Goal: Transaction & Acquisition: Purchase product/service

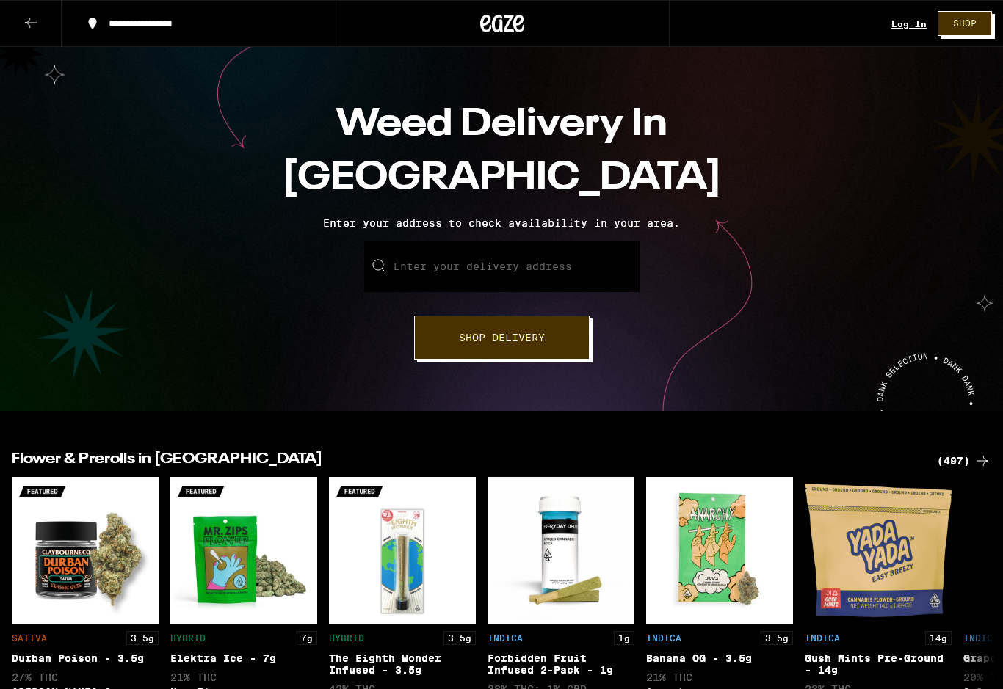
click at [915, 28] on div "Log In" at bounding box center [908, 24] width 35 height 10
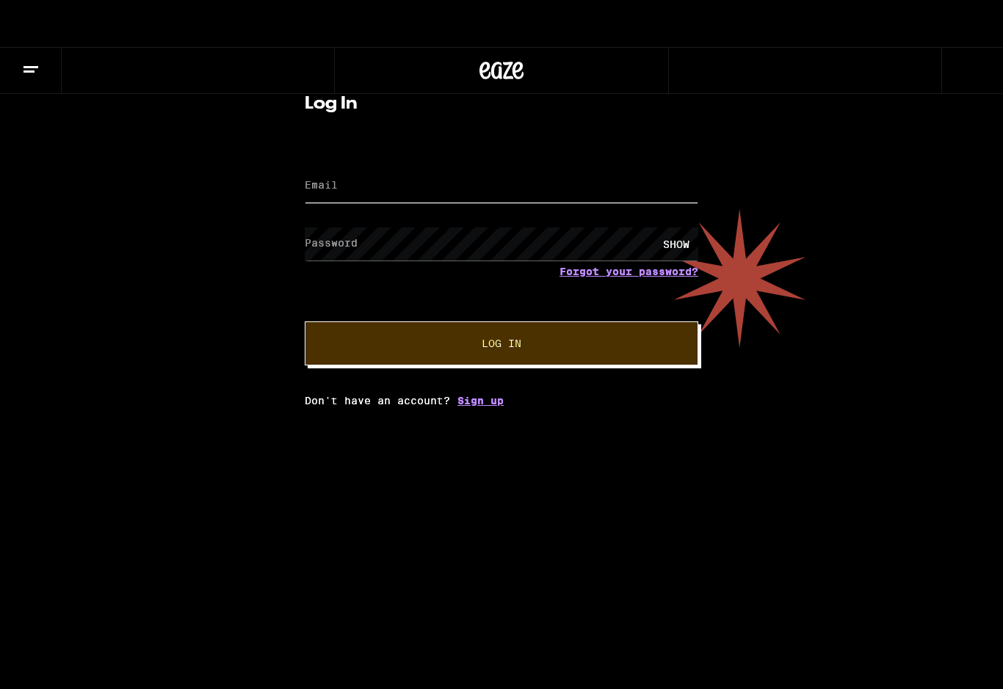
click at [350, 178] on input "Email" at bounding box center [501, 186] width 393 height 33
type input "[EMAIL_ADDRESS][DOMAIN_NAME]"
click at [265, 358] on div "Log In Email Email [EMAIL_ADDRESS][DOMAIN_NAME] Password Password SHOW Forgot y…" at bounding box center [501, 227] width 1003 height 360
click at [608, 407] on html "Log In Email Email [EMAIL_ADDRESS][DOMAIN_NAME] Password Password SHOW Forgot y…" at bounding box center [501, 203] width 1003 height 407
click at [552, 359] on button "Log In" at bounding box center [501, 344] width 393 height 44
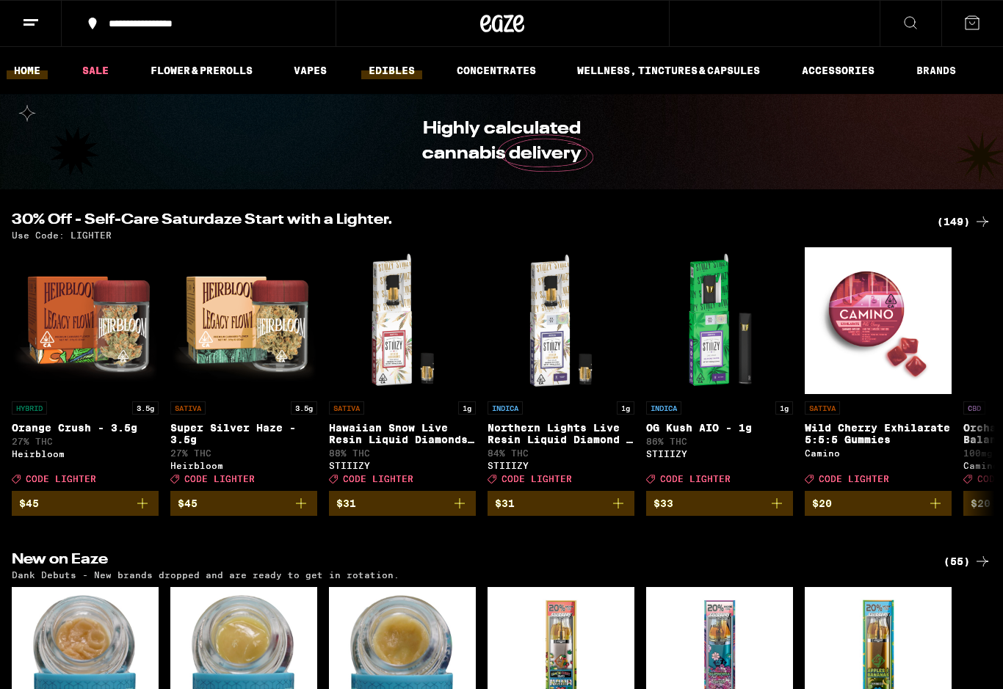
click at [381, 74] on link "EDIBLES" at bounding box center [391, 71] width 61 height 18
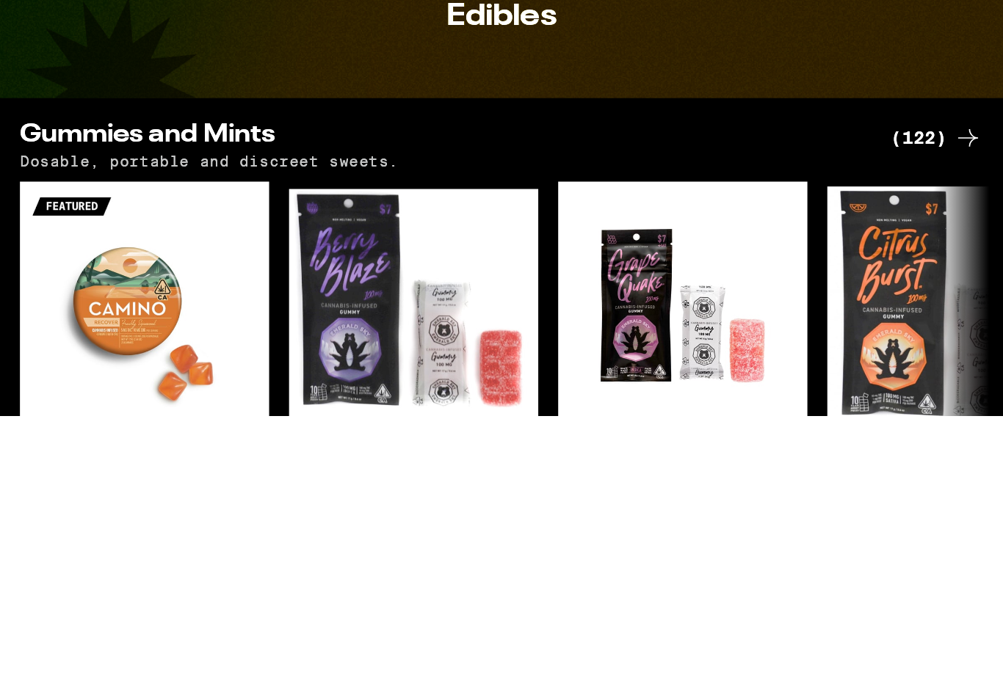
click at [142, 519] on icon "Add to bag" at bounding box center [142, 524] width 10 height 10
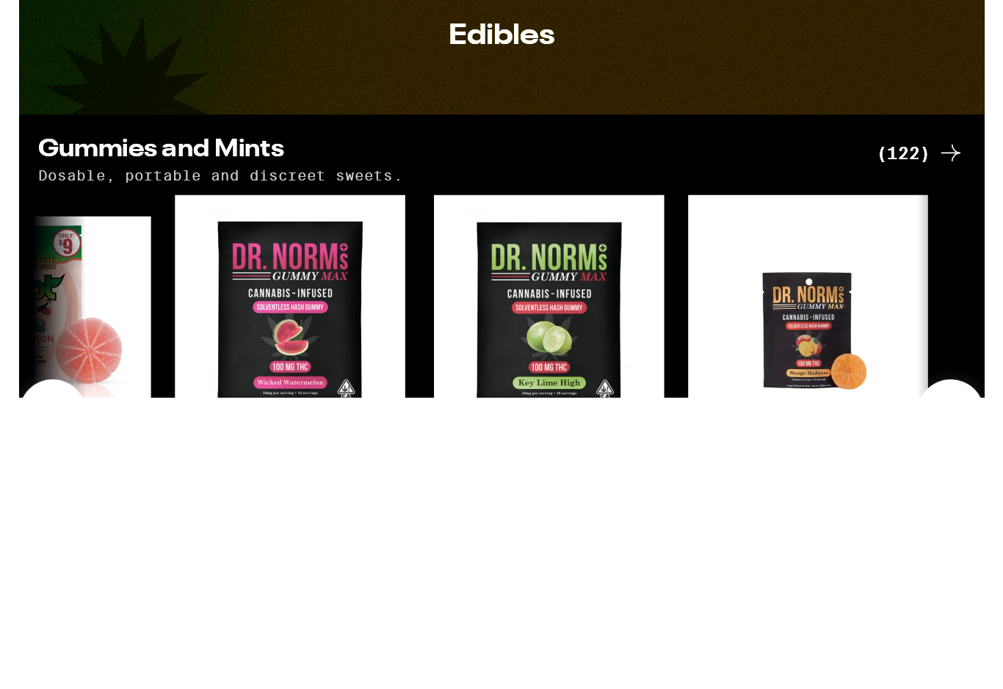
scroll to position [0, 1832]
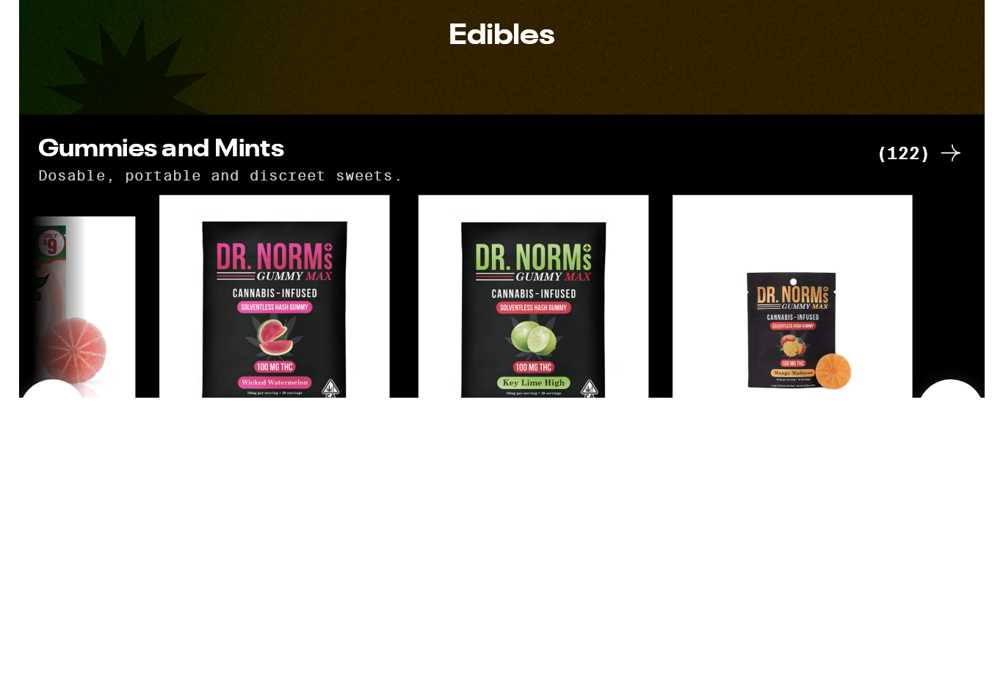
click at [375, 544] on icon "Add to bag" at bounding box center [372, 553] width 18 height 18
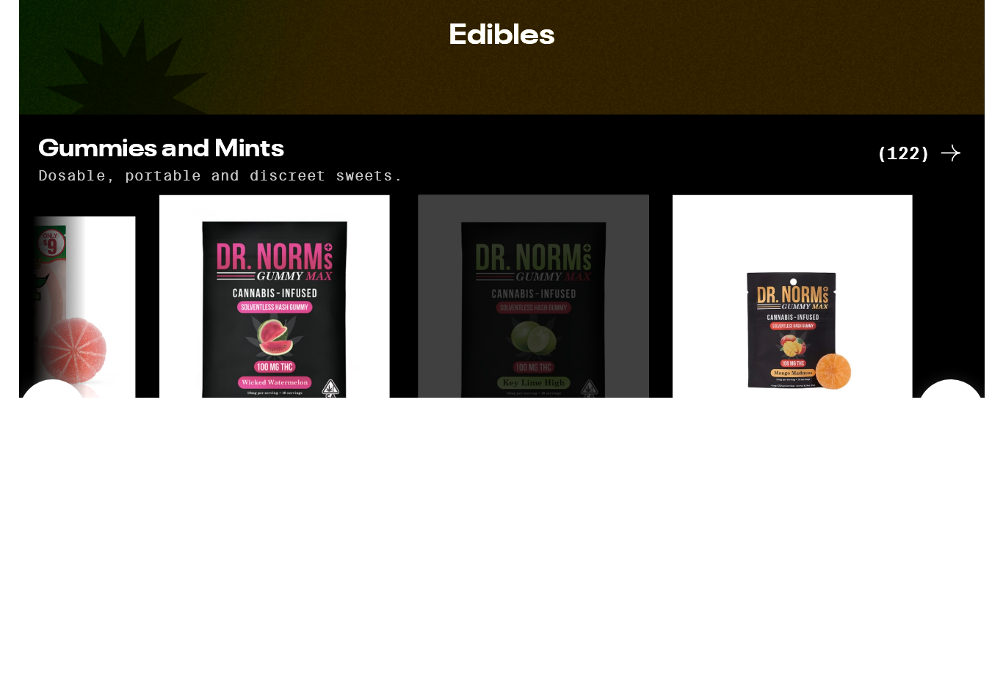
click at [176, 153] on div "Edibles" at bounding box center [295, 200] width 591 height 95
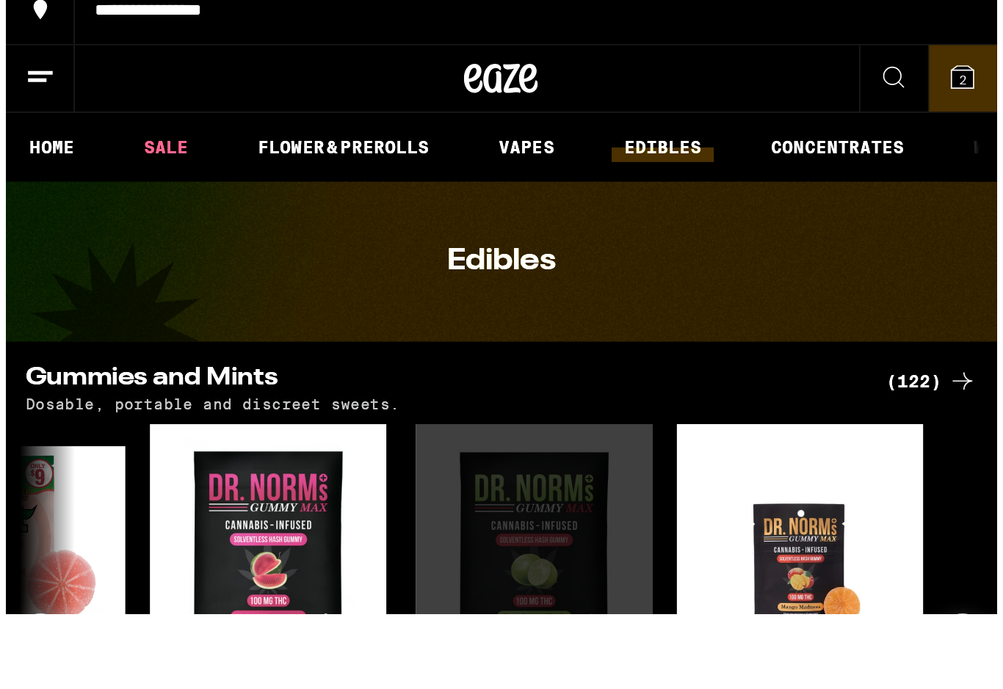
scroll to position [0, 0]
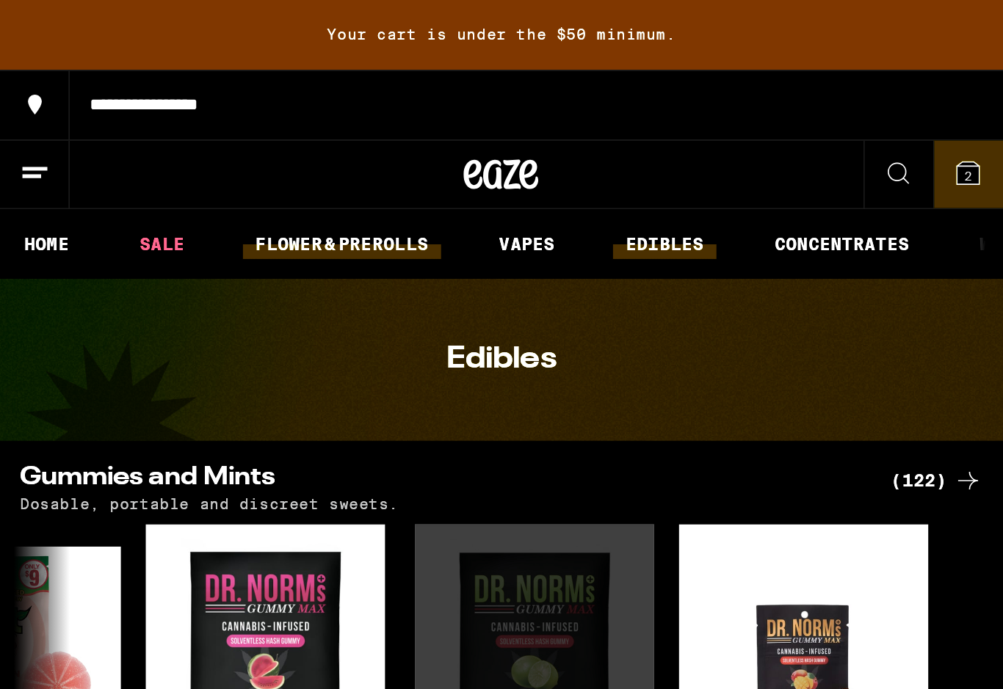
click at [162, 135] on link "FLOWER & PREROLLS" at bounding box center [201, 144] width 117 height 18
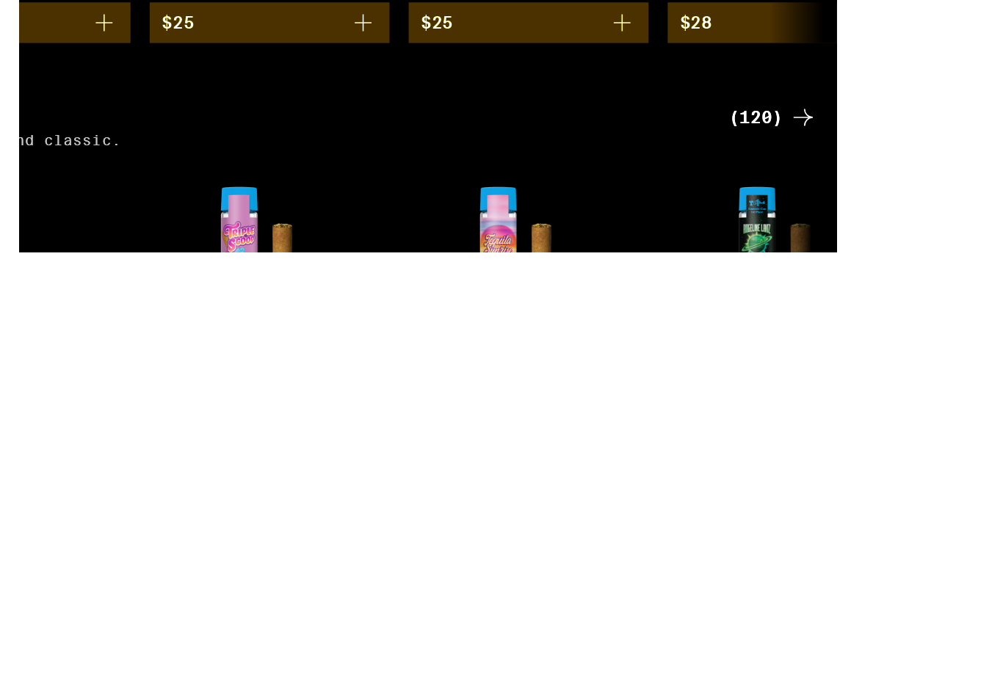
scroll to position [598, 0]
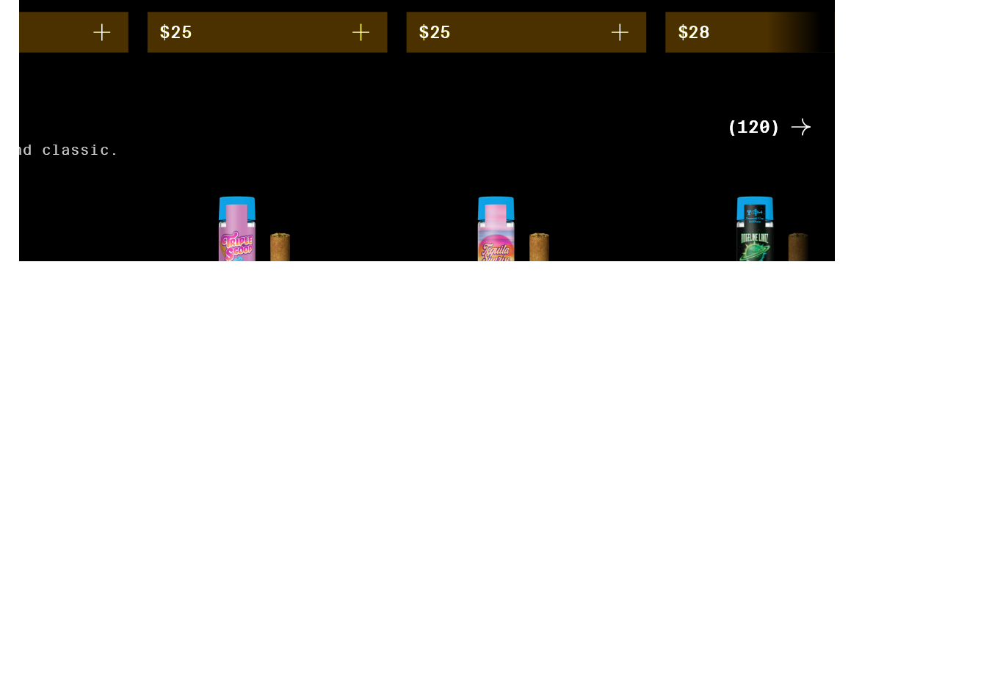
click at [443, 614] on icon "Add to bag" at bounding box center [452, 623] width 18 height 18
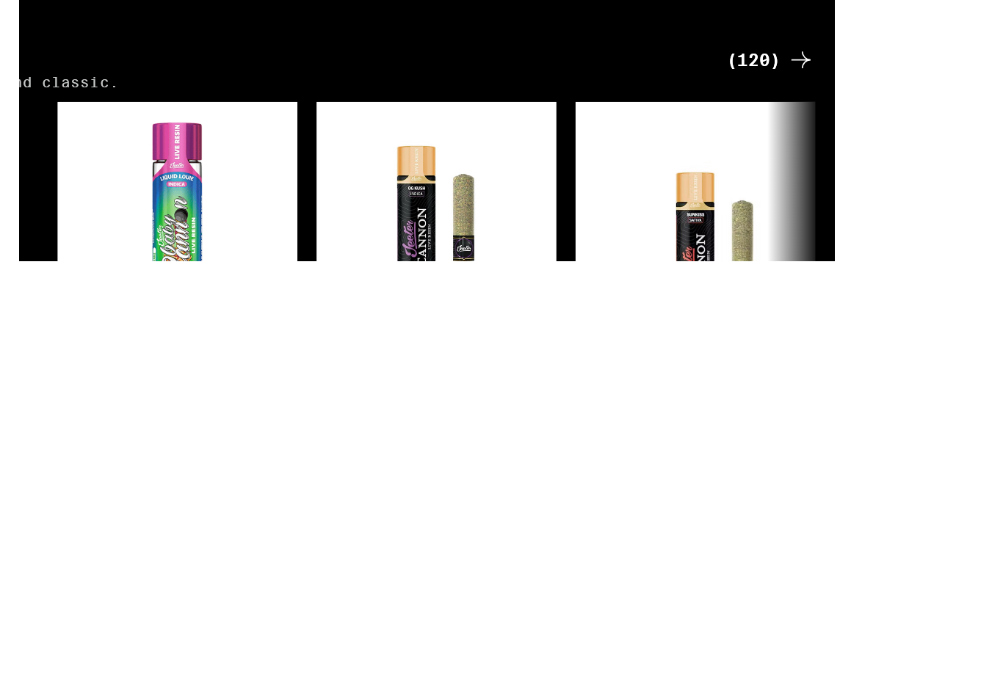
scroll to position [0, 17178]
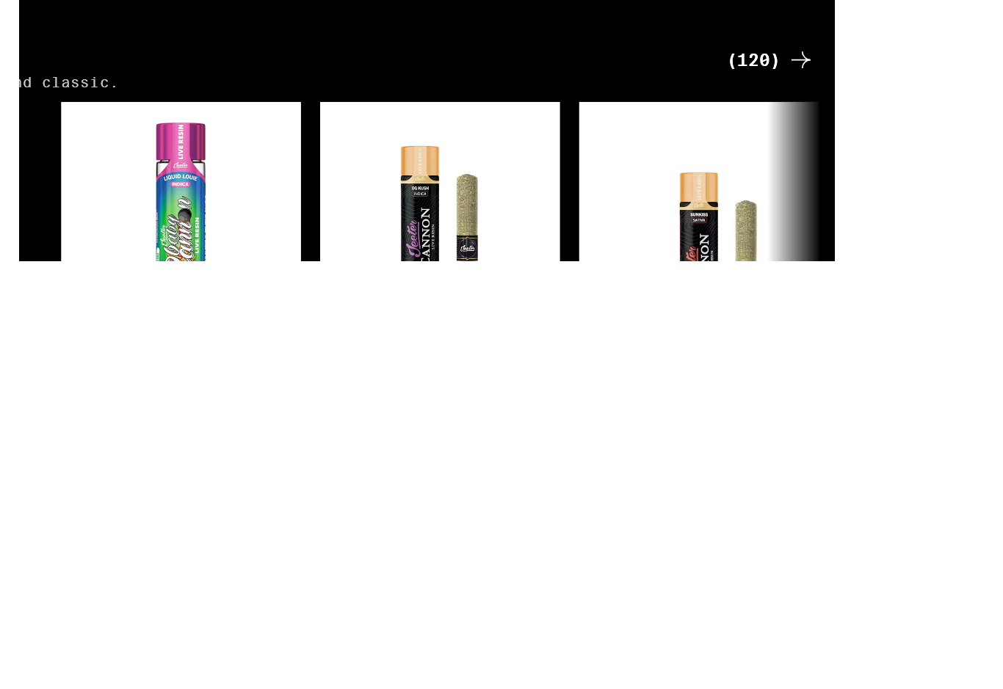
click at [296, 569] on button "$28" at bounding box center [349, 581] width 147 height 25
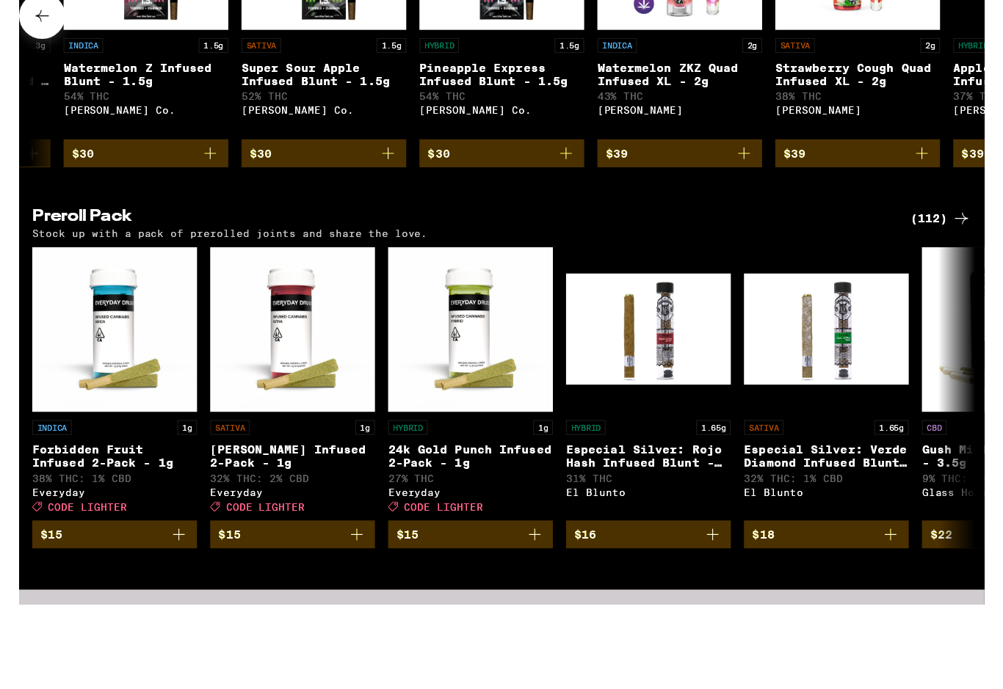
scroll to position [940, 0]
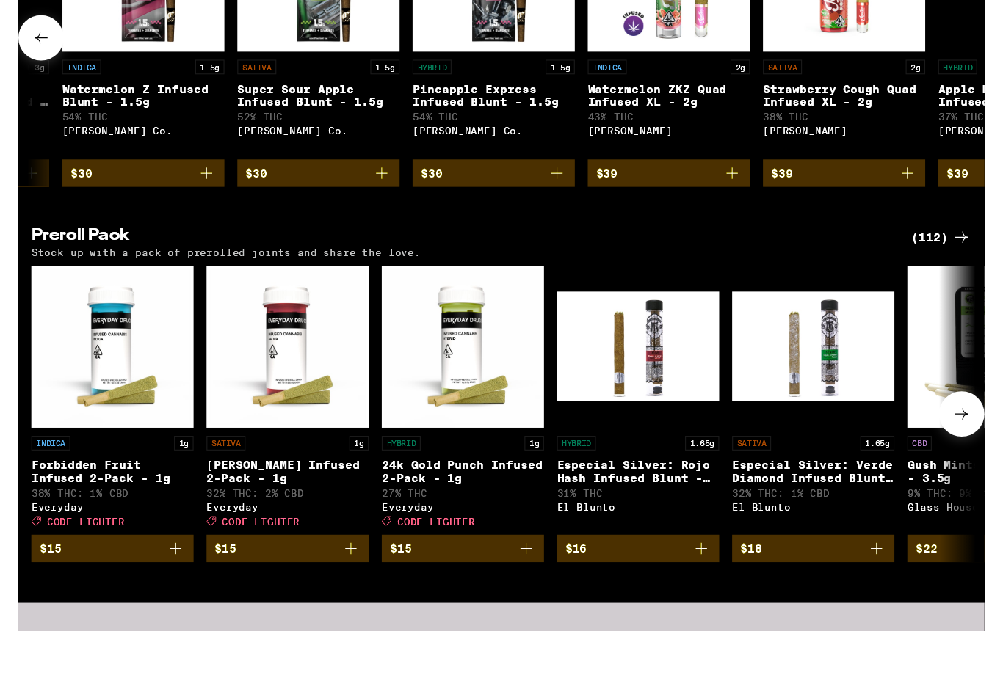
click at [534, 448] on div "HYBRID 1.65g" at bounding box center [560, 454] width 147 height 13
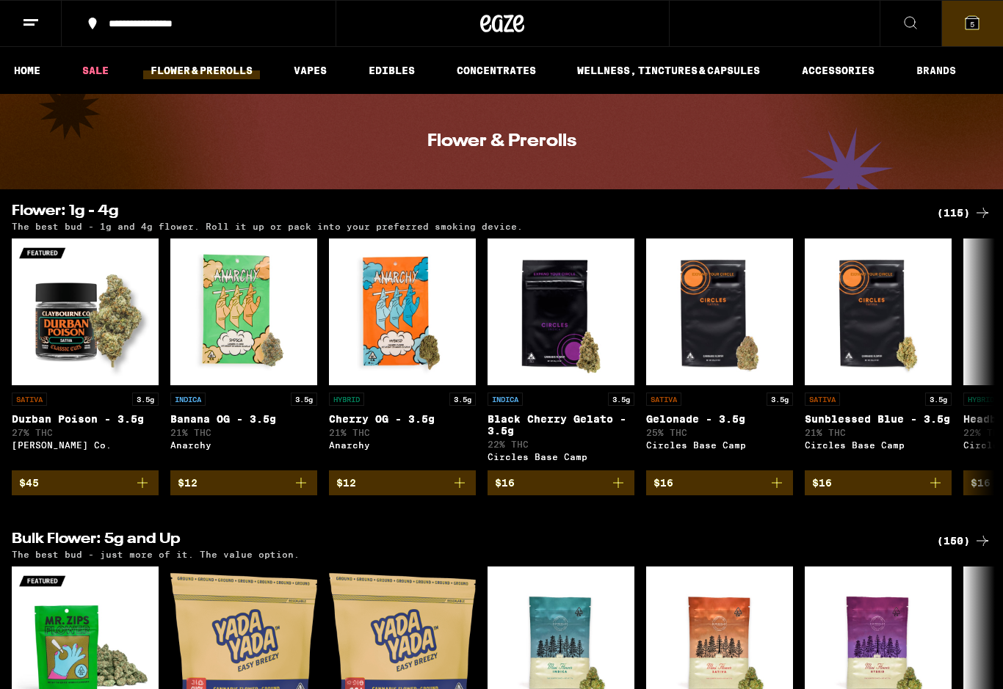
click at [973, 21] on span "5" at bounding box center [972, 24] width 4 height 9
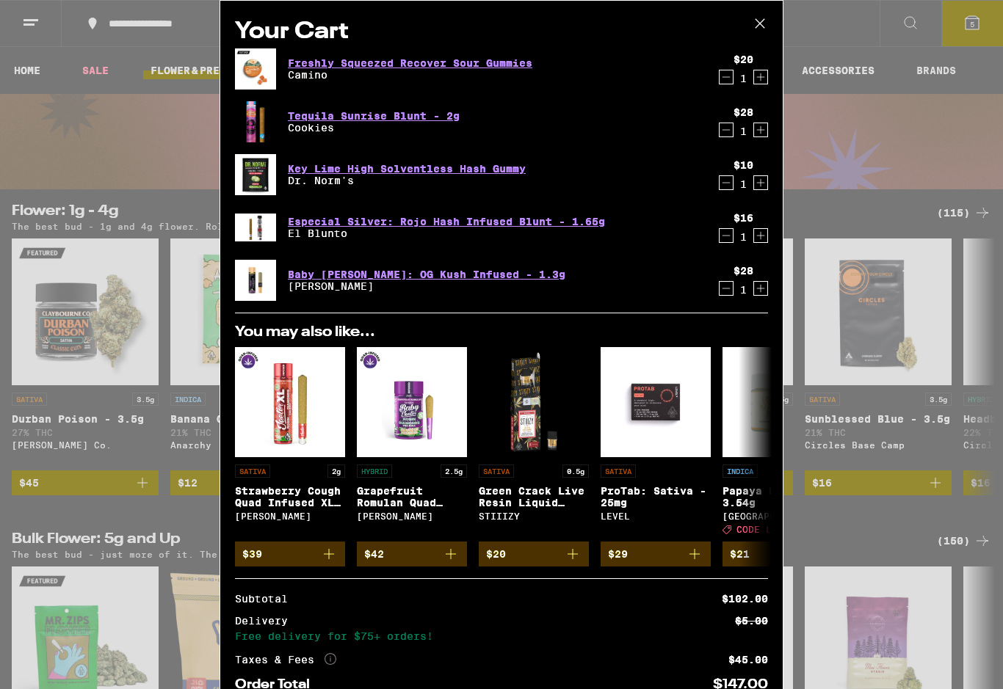
click at [731, 297] on icon "Decrement" at bounding box center [725, 289] width 13 height 18
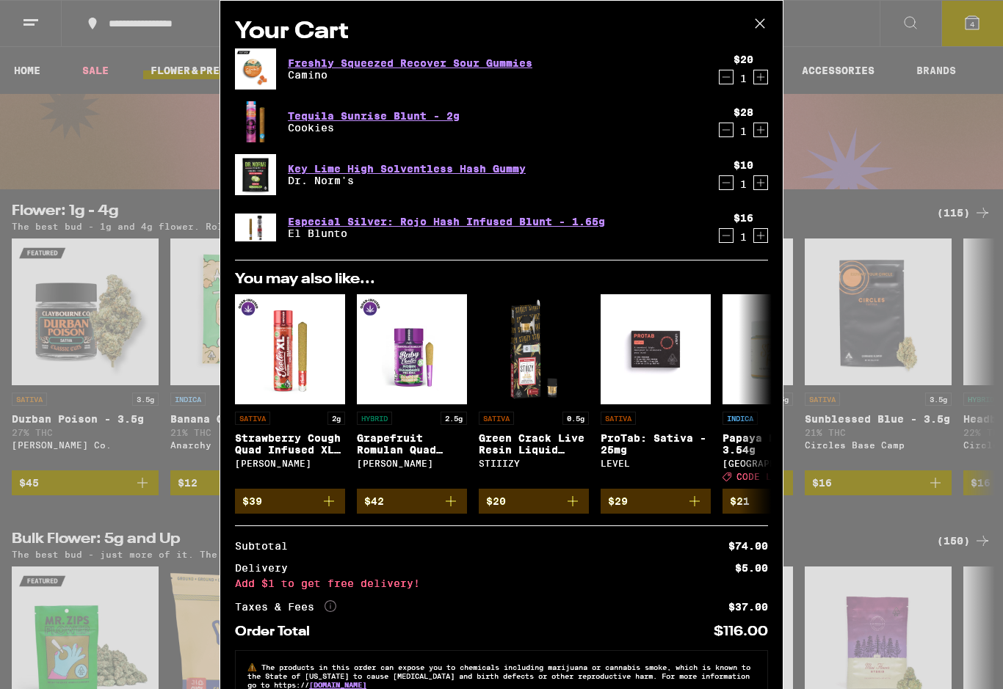
click at [766, 22] on icon at bounding box center [760, 23] width 22 height 22
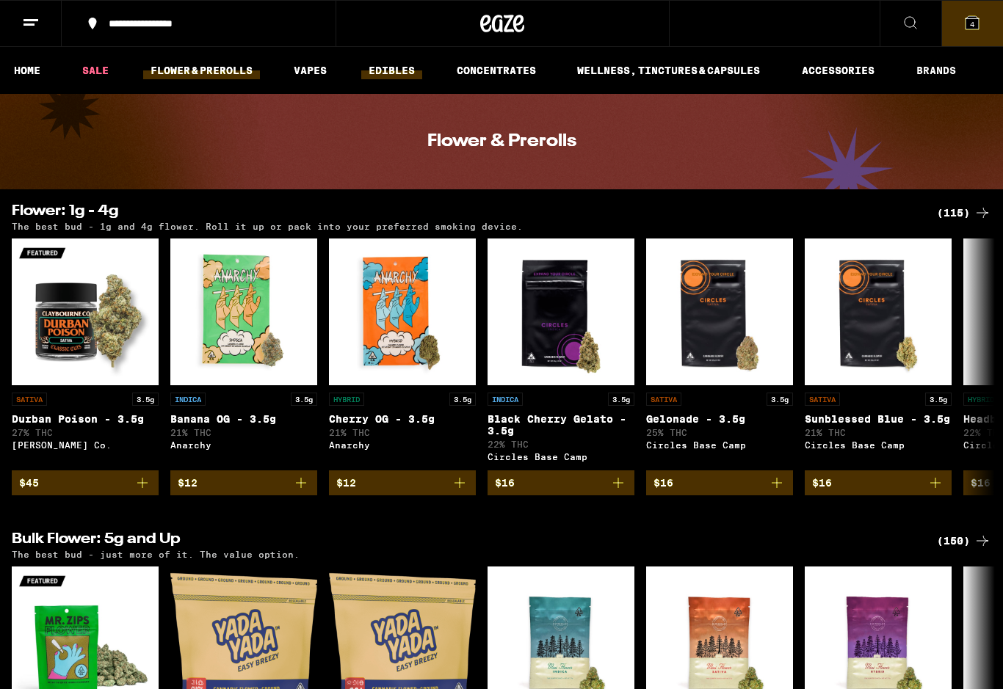
click at [403, 73] on link "EDIBLES" at bounding box center [391, 71] width 61 height 18
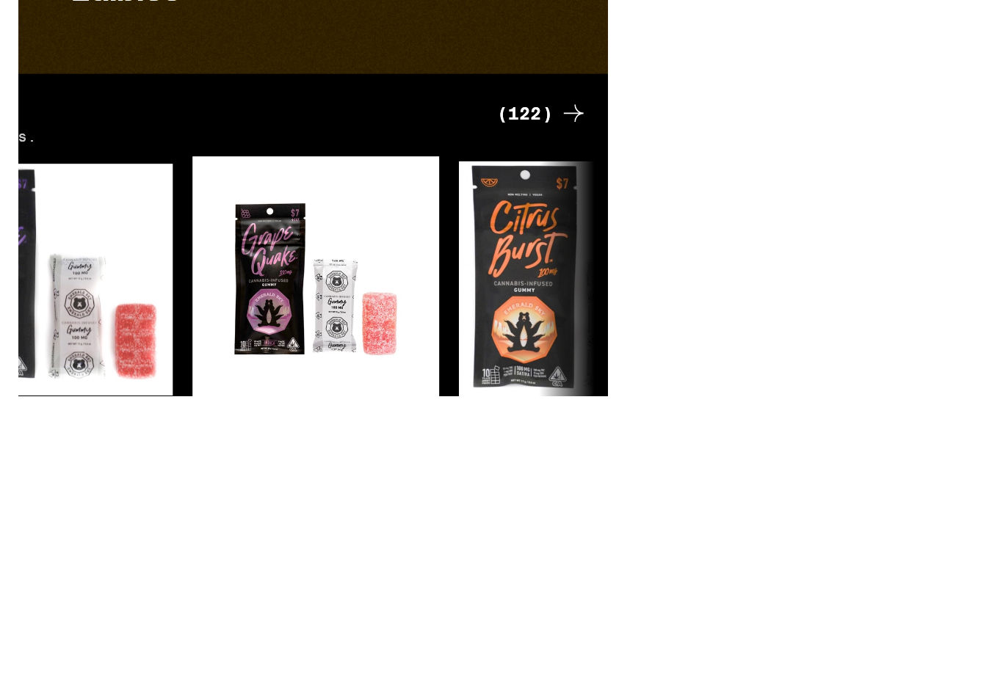
click at [608, 514] on icon "Add to bag" at bounding box center [617, 523] width 18 height 18
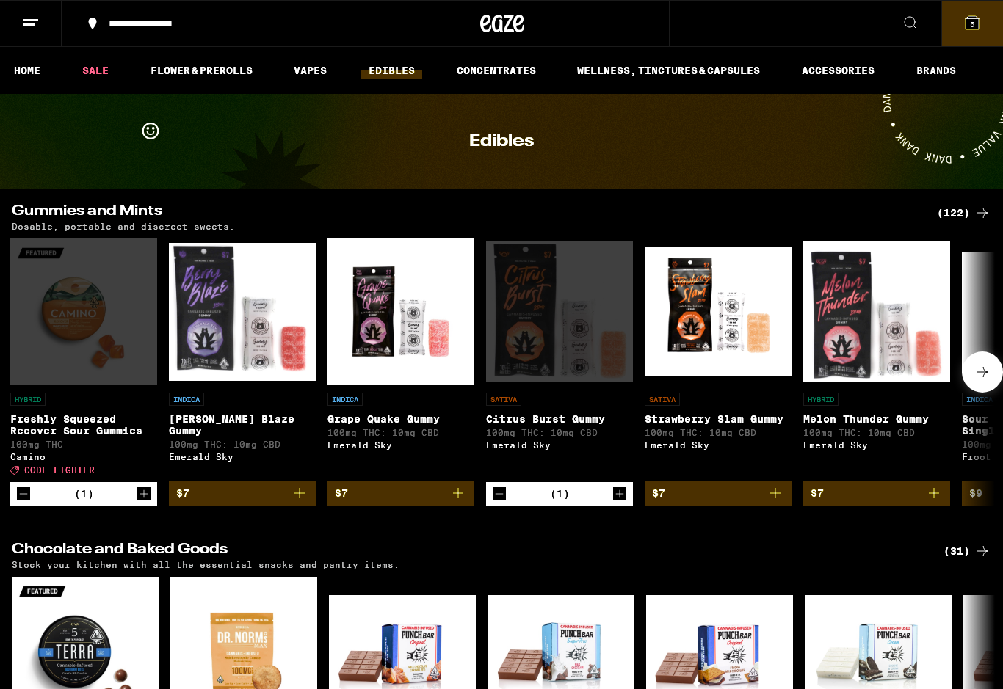
click at [979, 32] on button "5" at bounding box center [972, 24] width 62 height 46
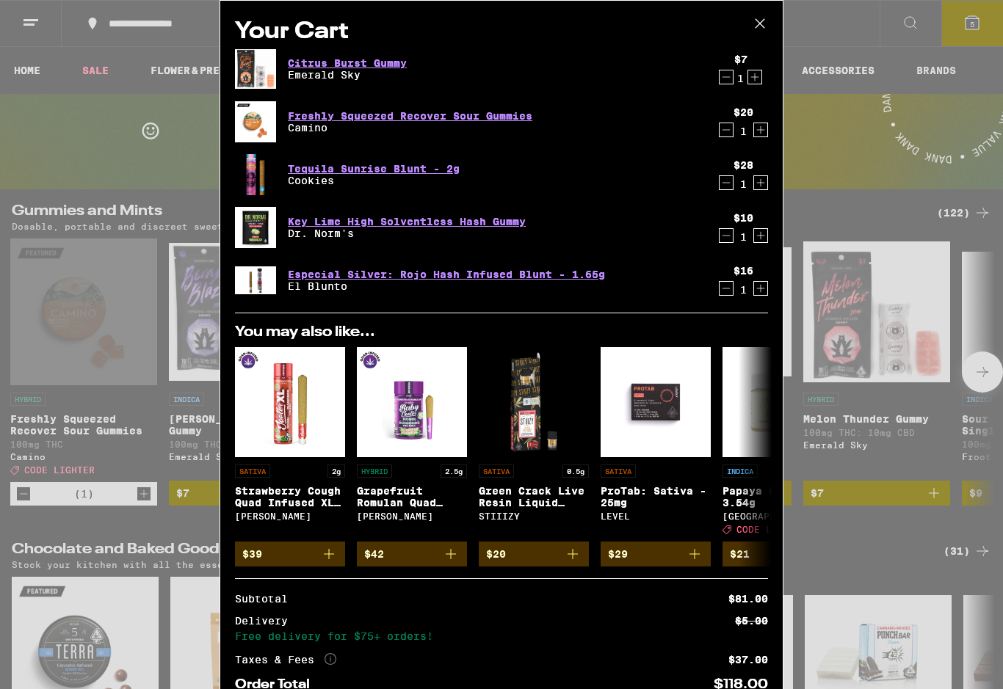
scroll to position [153, 0]
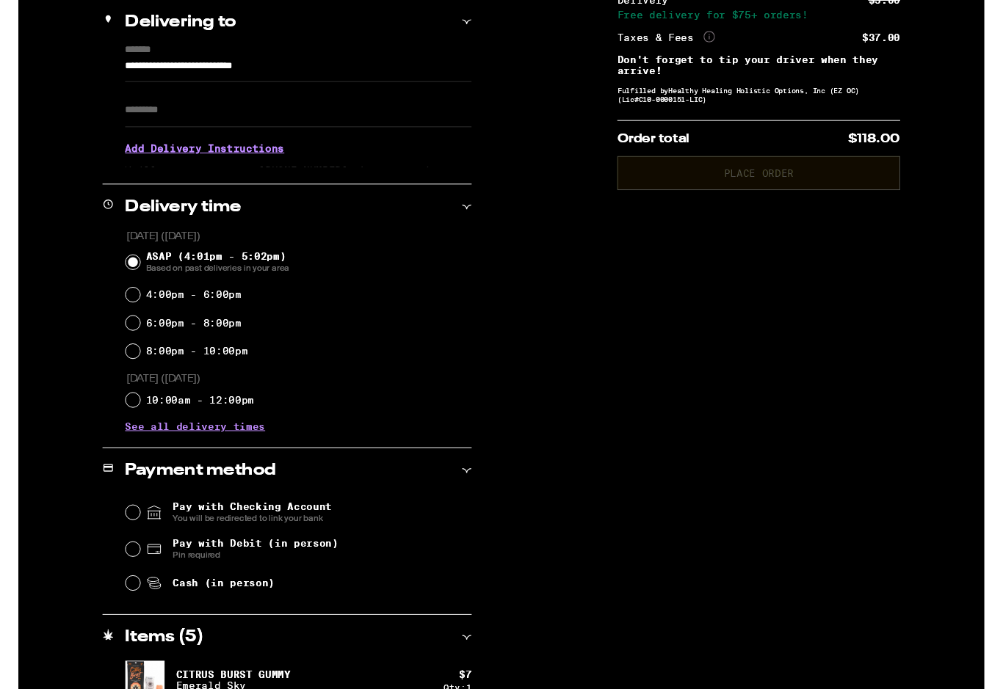
scroll to position [243, 0]
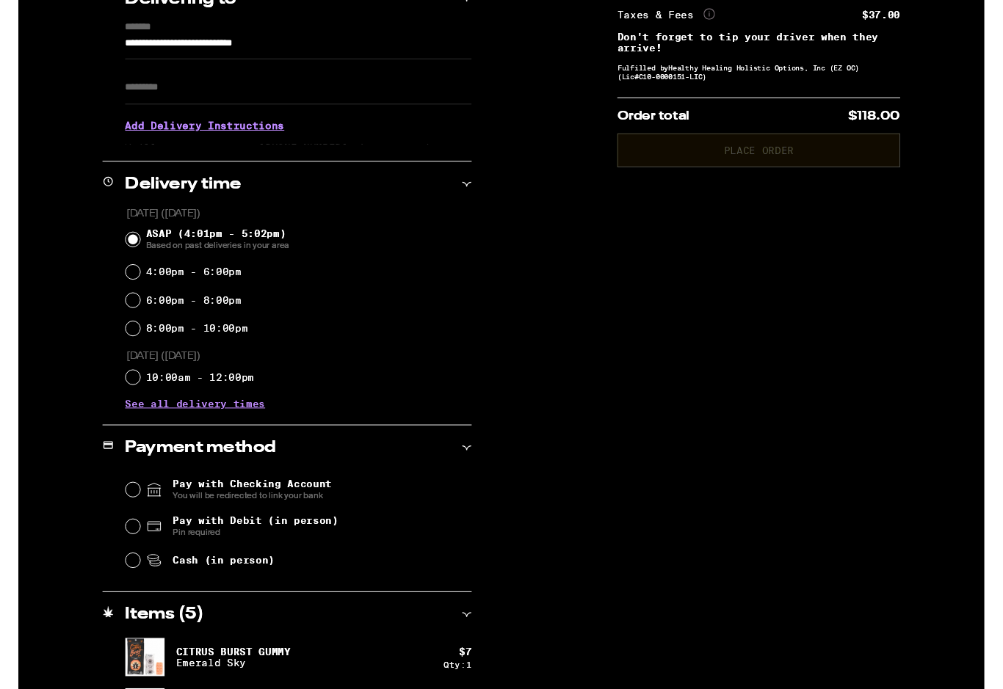
click at [118, 589] on input "Cash (in person)" at bounding box center [119, 582] width 15 height 15
radio input "true"
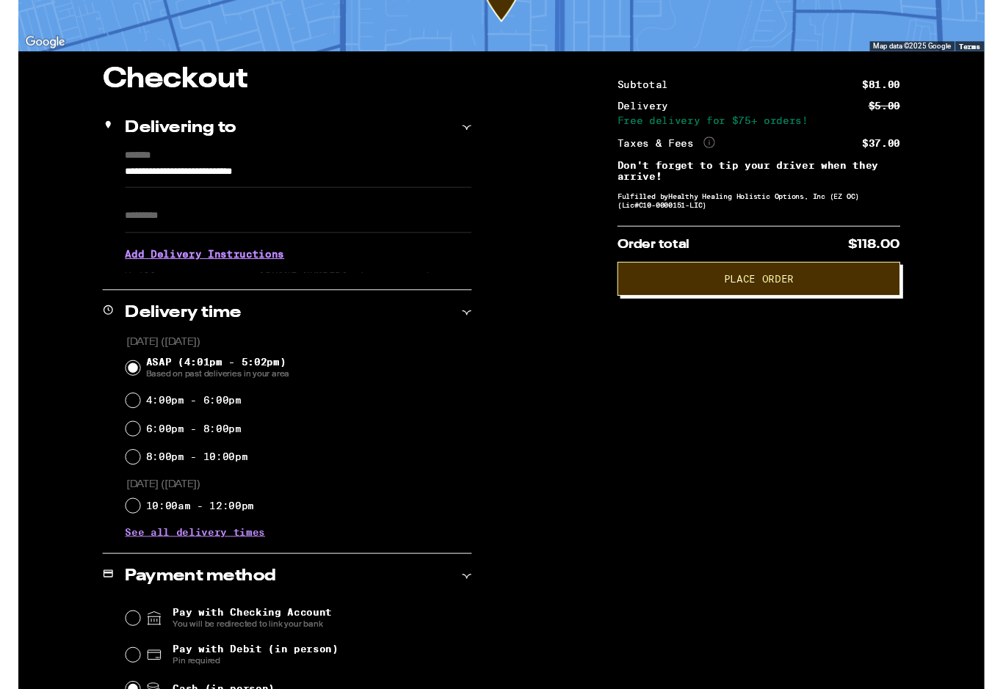
scroll to position [109, 0]
click at [799, 307] on button "Place Order" at bounding box center [769, 289] width 294 height 35
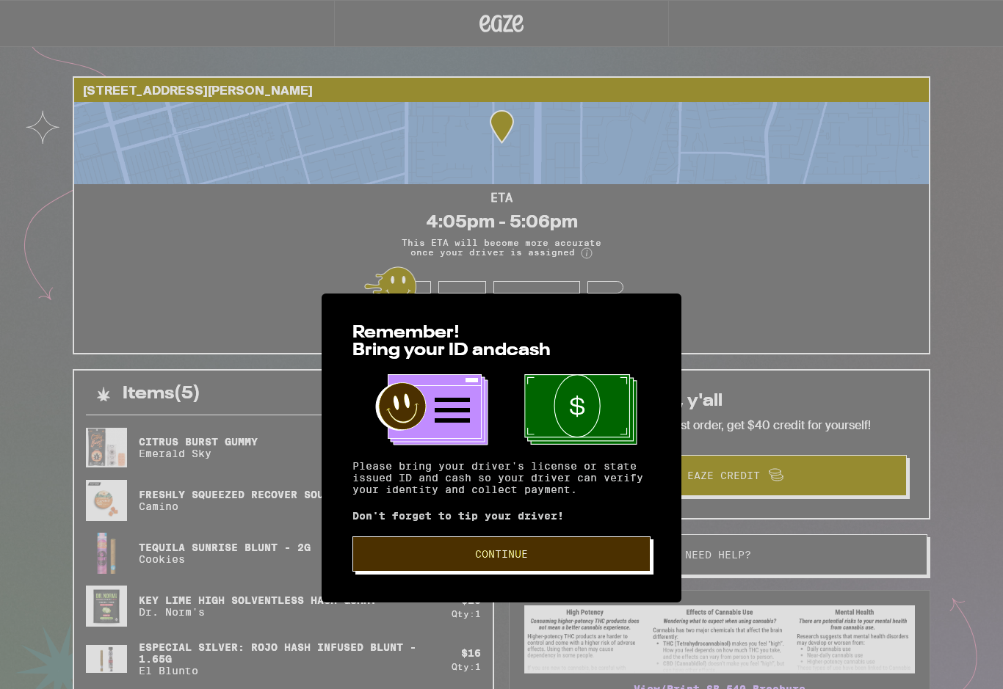
click at [552, 549] on span "Continue" at bounding box center [501, 554] width 273 height 10
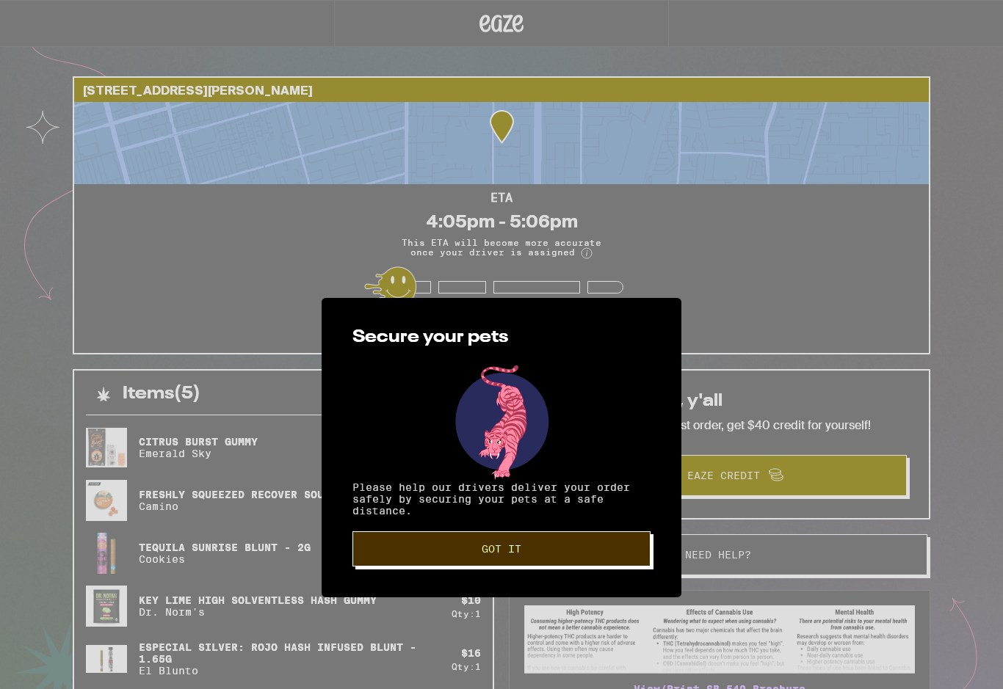
click at [545, 531] on button "Got it" at bounding box center [501, 548] width 298 height 35
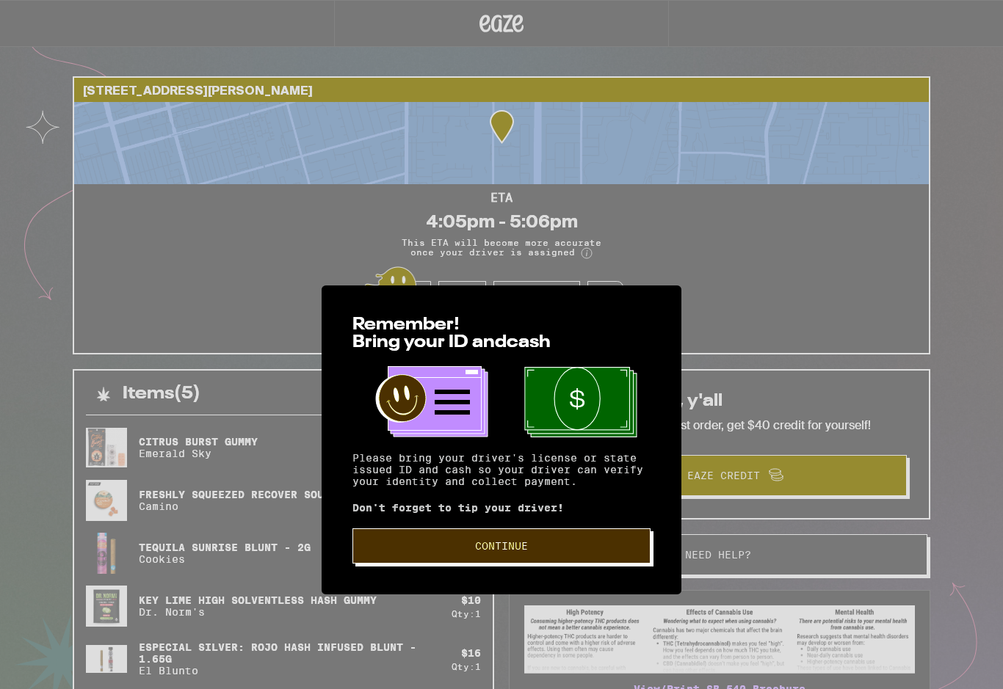
click at [552, 541] on span "Continue" at bounding box center [501, 546] width 273 height 10
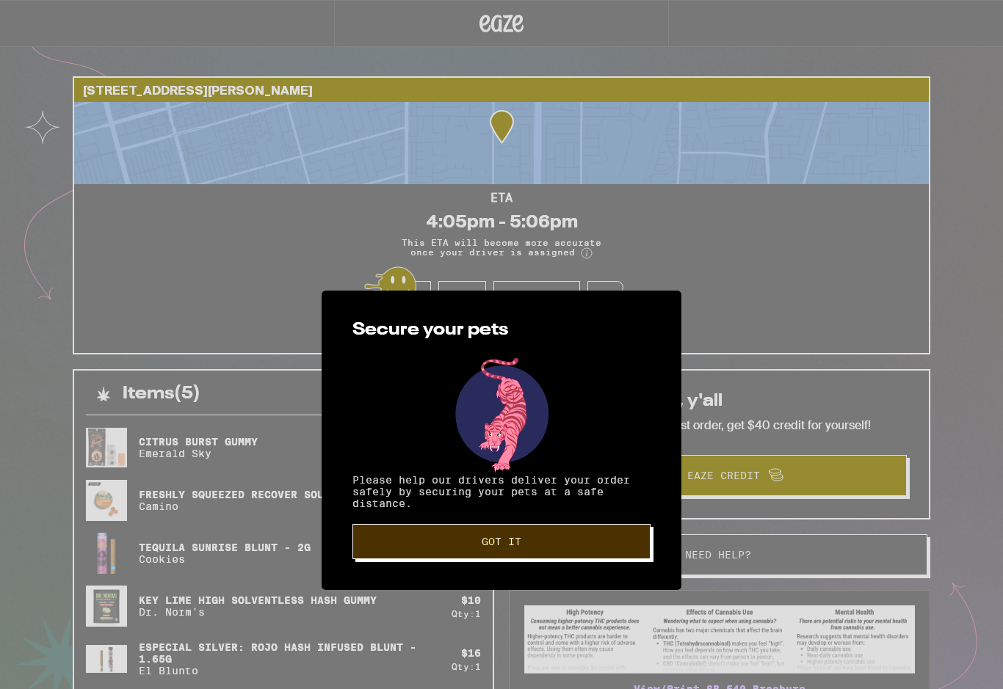
click at [548, 524] on button "Got it" at bounding box center [501, 541] width 298 height 35
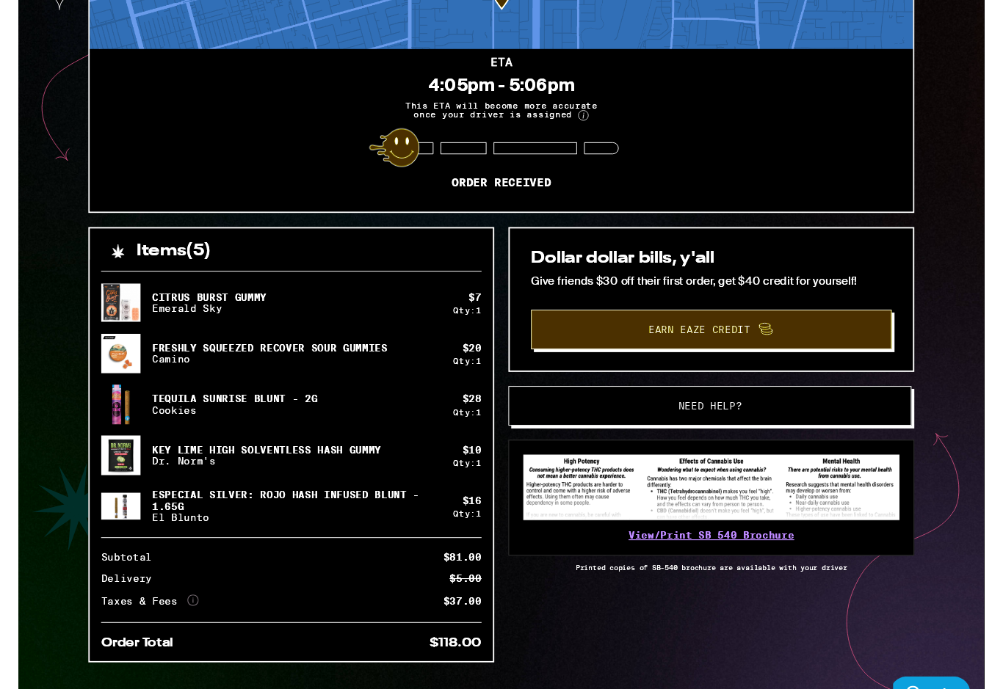
scroll to position [168, 0]
